Goal: Task Accomplishment & Management: Manage account settings

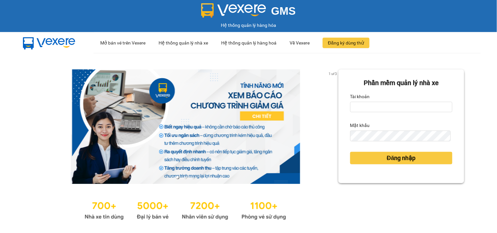
click at [420, 101] on div "Tài khoản" at bounding box center [402, 96] width 102 height 10
click at [420, 104] on input "Tài khoản" at bounding box center [402, 107] width 102 height 10
type input "ngannt.phucanex"
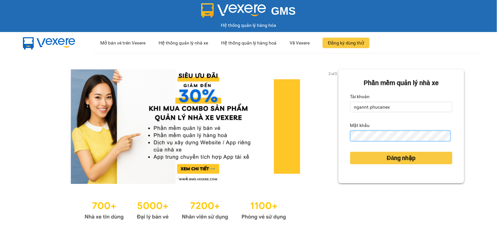
click at [351, 152] on button "Đăng nhập" at bounding box center [402, 158] width 102 height 12
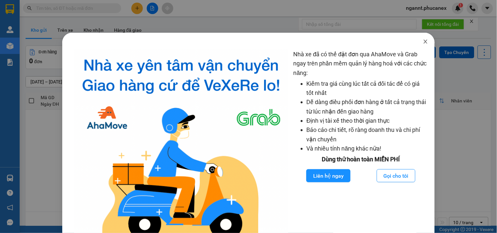
click at [424, 41] on icon "close" at bounding box center [425, 41] width 5 height 5
